Goal: Use online tool/utility: Utilize a website feature to perform a specific function

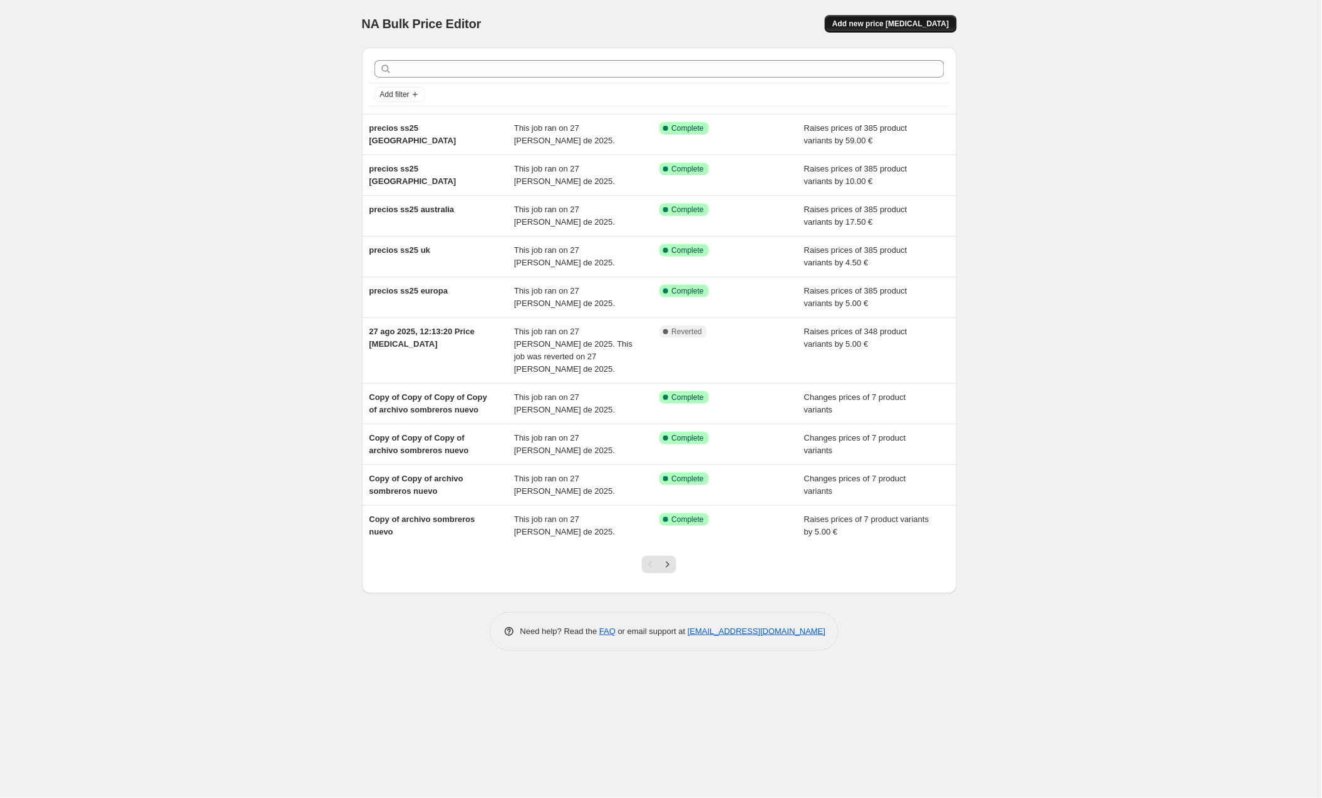
click at [935, 15] on button "Add new price [MEDICAL_DATA]" at bounding box center [889, 24] width 131 height 18
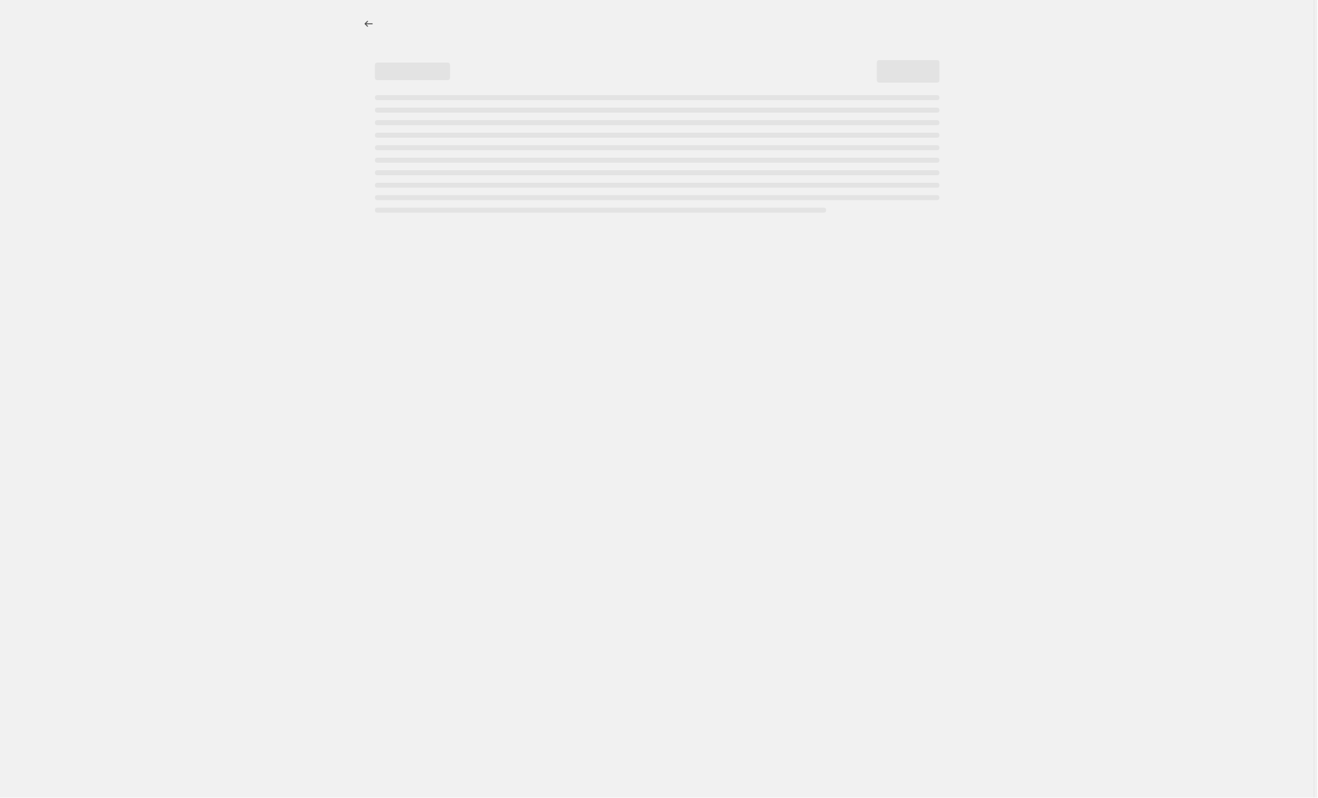
select select "percentage"
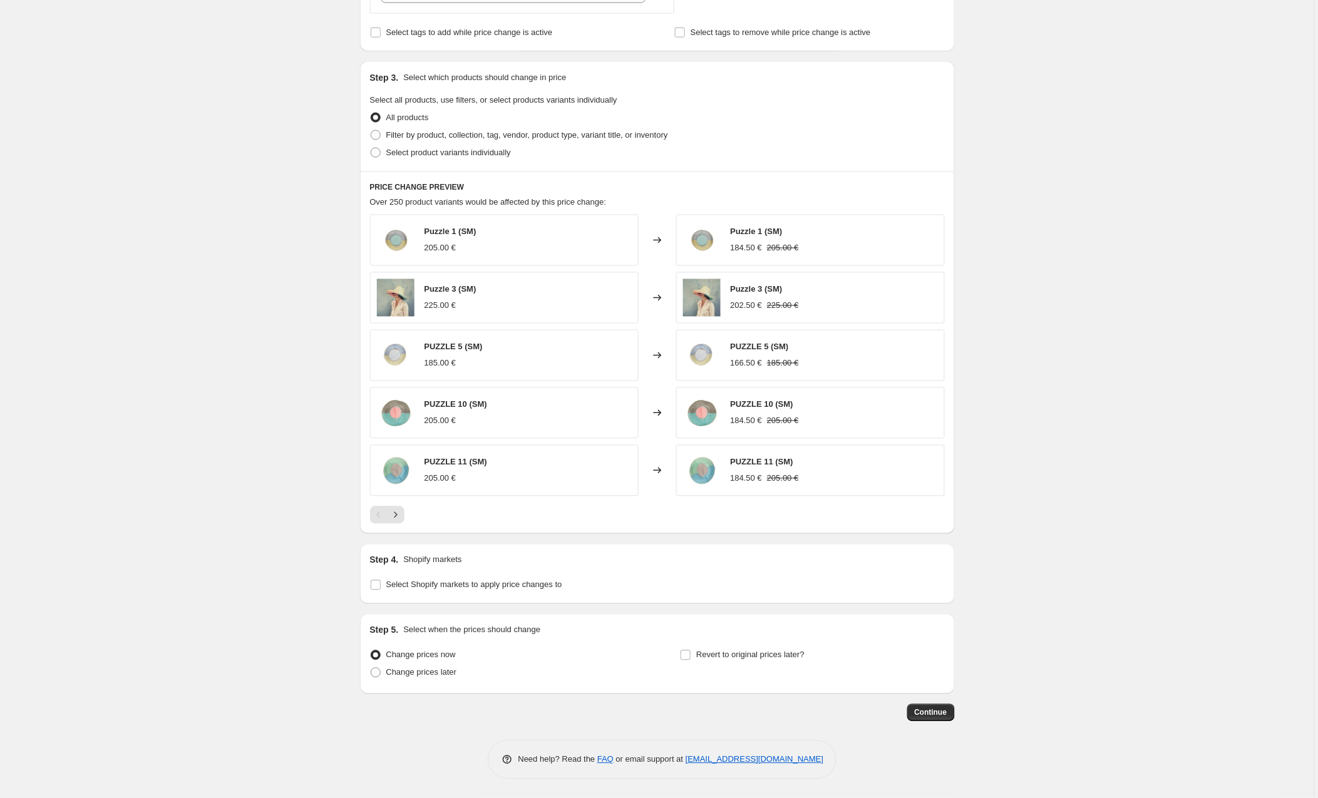
scroll to position [526, 0]
click at [374, 674] on span at bounding box center [376, 673] width 10 height 10
click at [371, 669] on input "Change prices later" at bounding box center [371, 668] width 1 height 1
radio input "true"
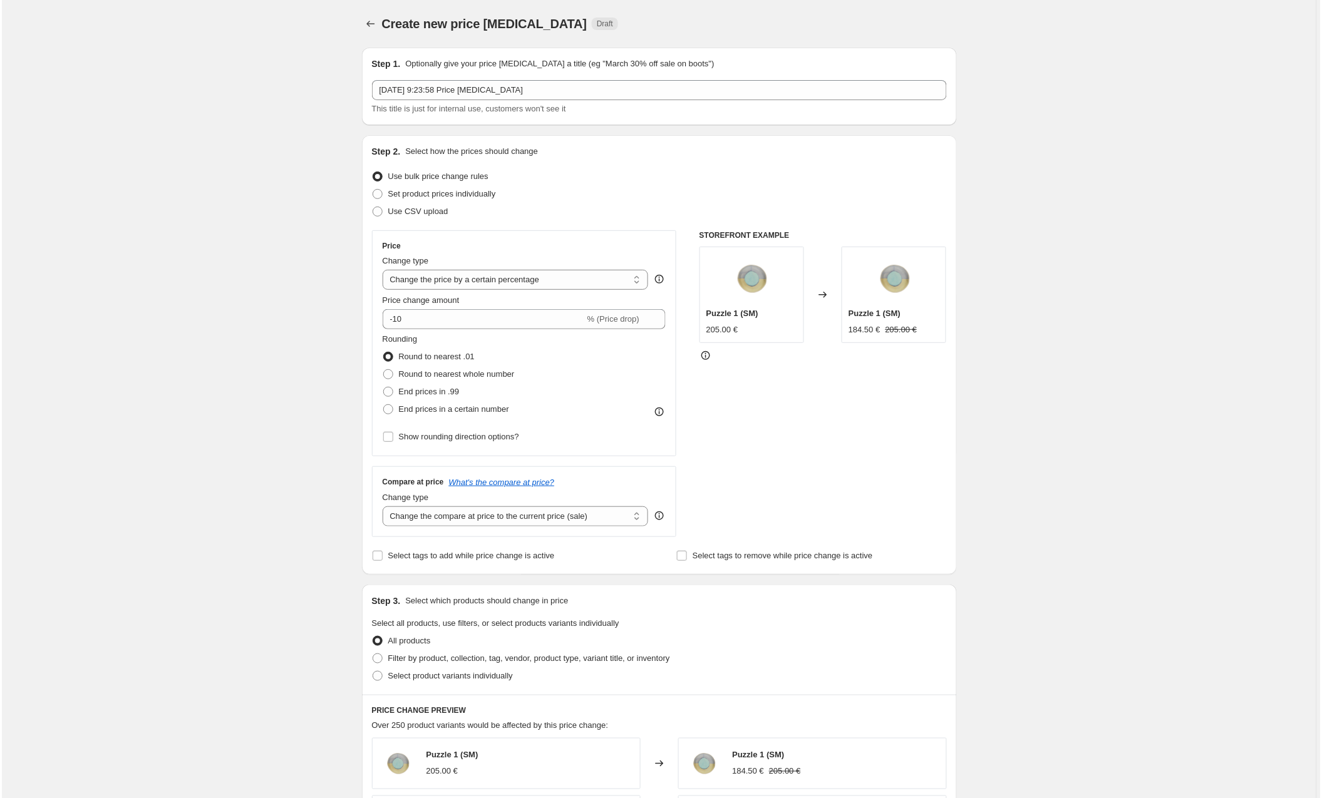
scroll to position [0, 0]
click at [371, 23] on icon "Price change jobs" at bounding box center [368, 24] width 13 height 13
